Goal: Information Seeking & Learning: Learn about a topic

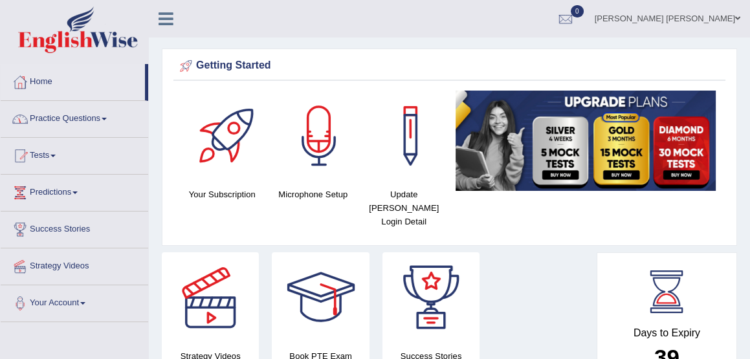
click at [78, 122] on link "Practice Questions" at bounding box center [75, 117] width 148 height 32
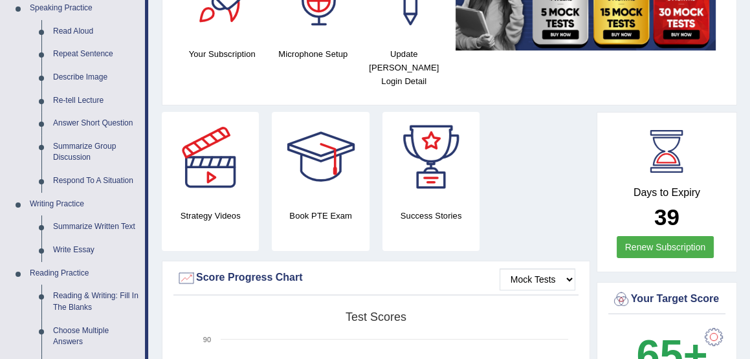
scroll to position [140, 0]
click at [66, 151] on link "Summarize Group Discussion" at bounding box center [96, 153] width 98 height 34
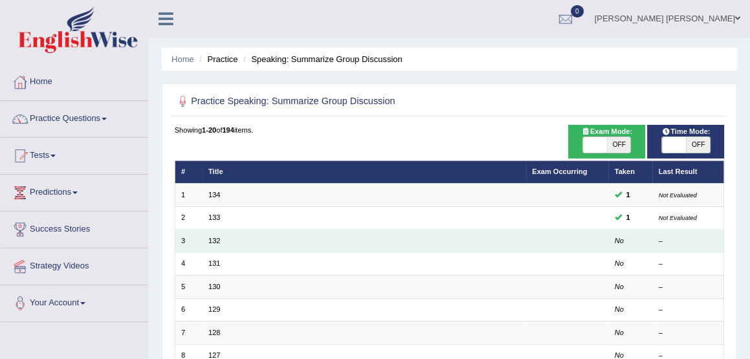
click at [220, 238] on td "132" at bounding box center [365, 241] width 324 height 23
click at [215, 240] on link "132" at bounding box center [214, 241] width 12 height 8
